Goal: Information Seeking & Learning: Learn about a topic

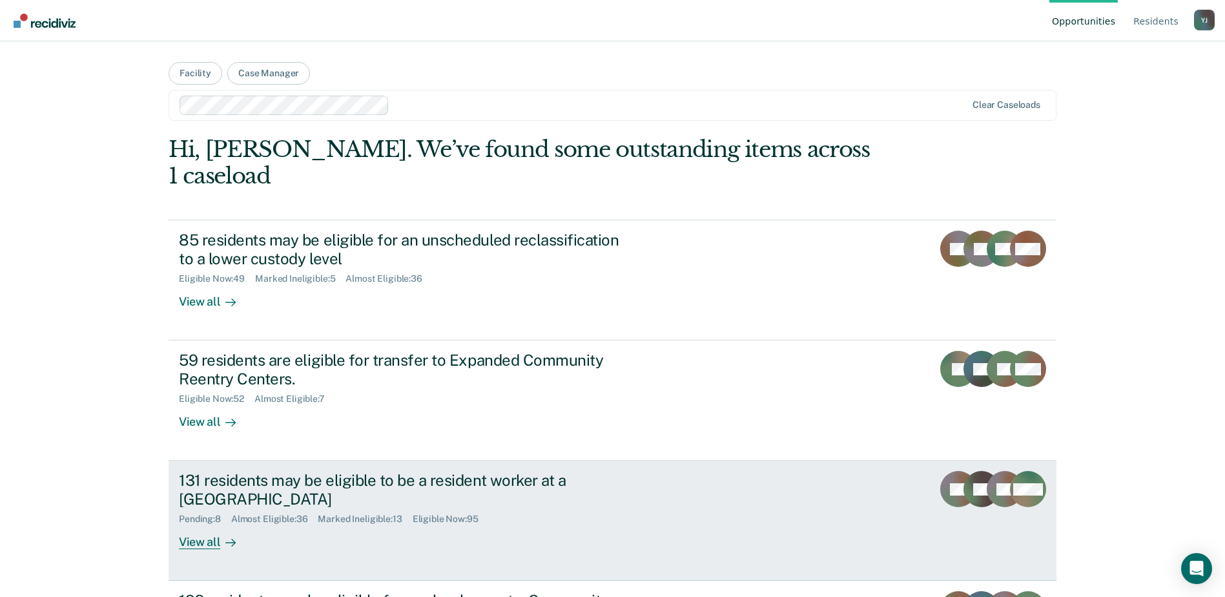
scroll to position [78, 0]
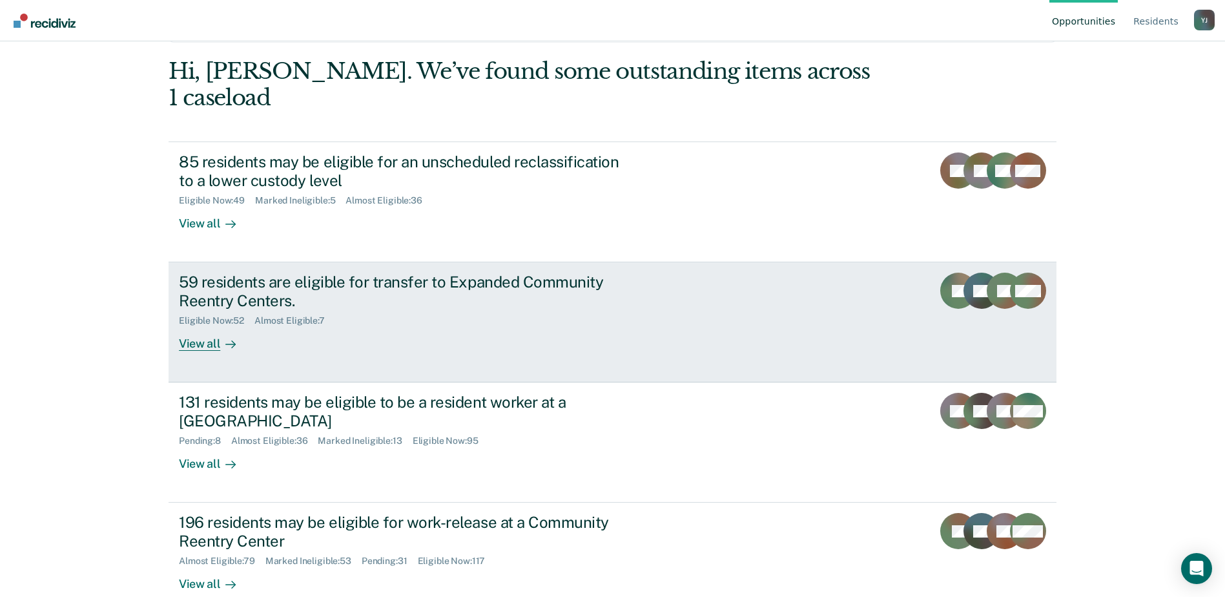
click at [459, 273] on div "59 residents are eligible for transfer to Expanded Community Reentry Centers." at bounding box center [405, 291] width 453 height 37
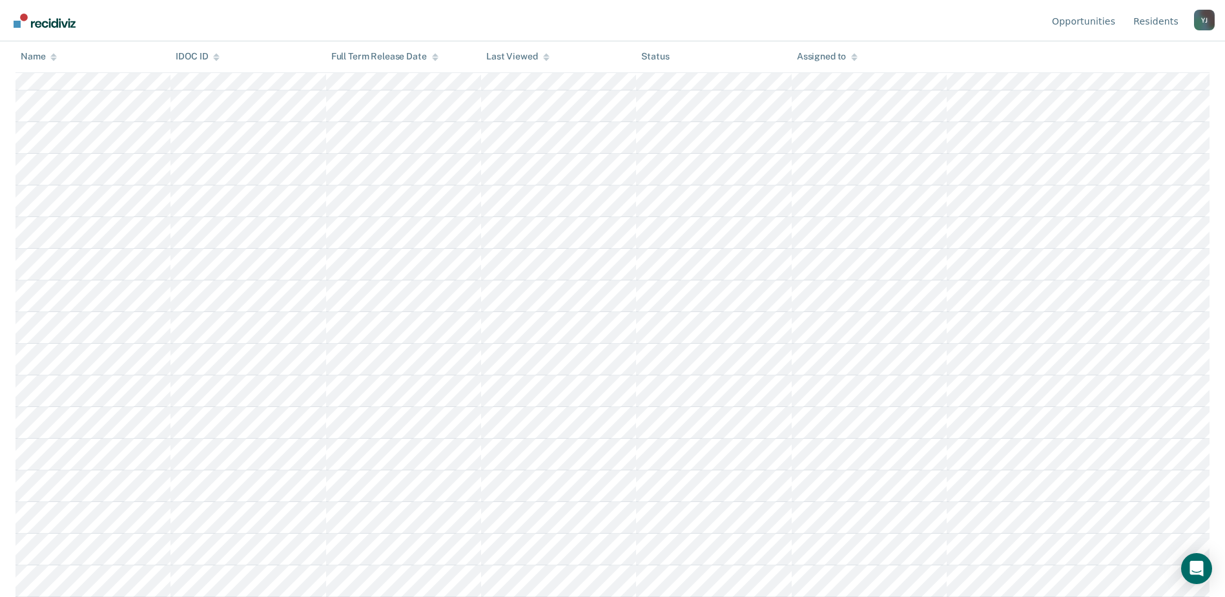
scroll to position [671, 0]
